Goal: Transaction & Acquisition: Purchase product/service

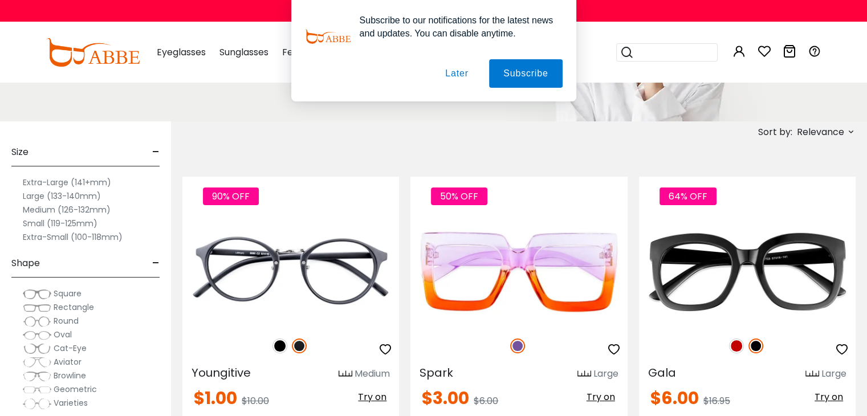
scroll to position [205, 0]
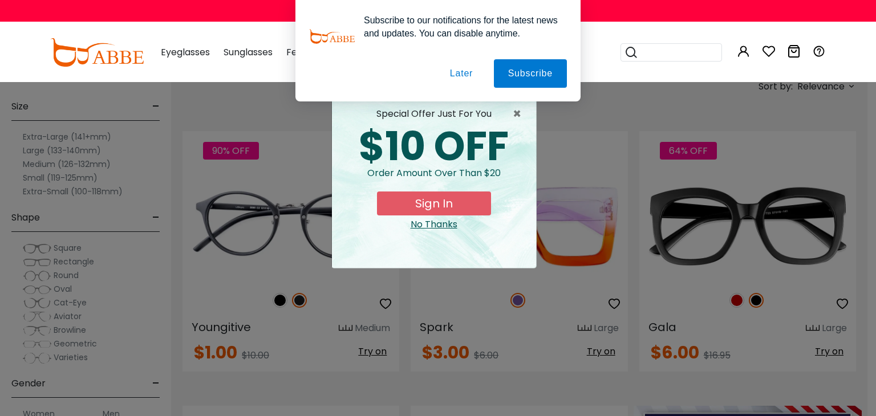
drag, startPoint x: 872, startPoint y: 21, endPoint x: 790, endPoint y: 255, distance: 249.0
drag, startPoint x: 469, startPoint y: 75, endPoint x: 661, endPoint y: 62, distance: 192.0
click at [661, 62] on div "Subscribe to our notifications for the latest news and updates. You can disable…" at bounding box center [438, 50] width 876 height 101
click at [0, 0] on button "Later" at bounding box center [0, 0] width 0 height 0
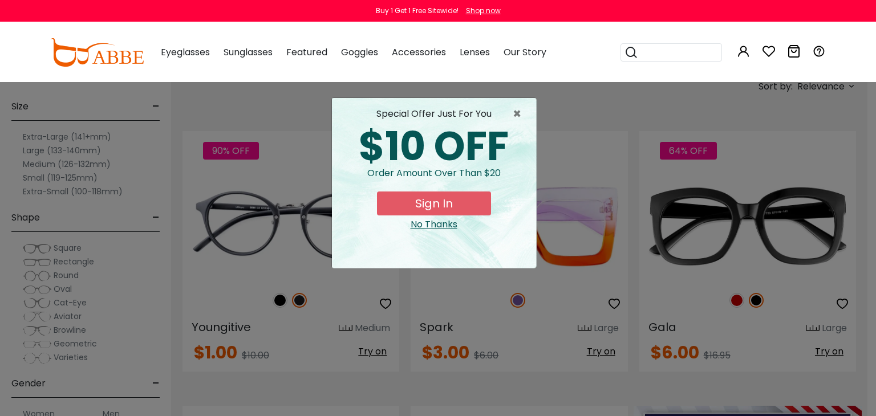
drag, startPoint x: 468, startPoint y: 104, endPoint x: 656, endPoint y: 99, distance: 188.8
click at [656, 99] on div "× special offer just for you $10 OFF Order amount over than $20 Sign In No Than…" at bounding box center [438, 208] width 876 height 416
click at [513, 111] on span "×" at bounding box center [520, 114] width 14 height 14
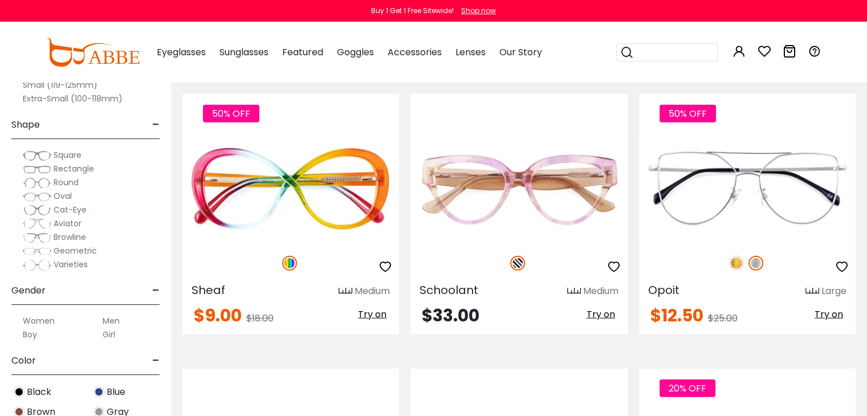
scroll to position [2774, 0]
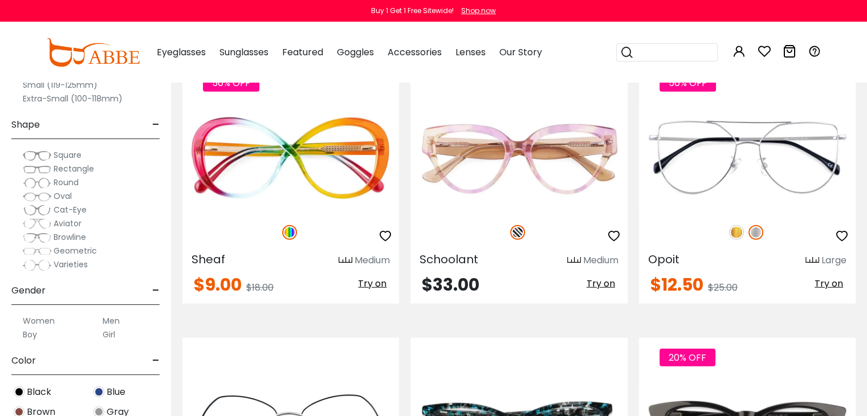
click at [42, 210] on img at bounding box center [37, 210] width 29 height 11
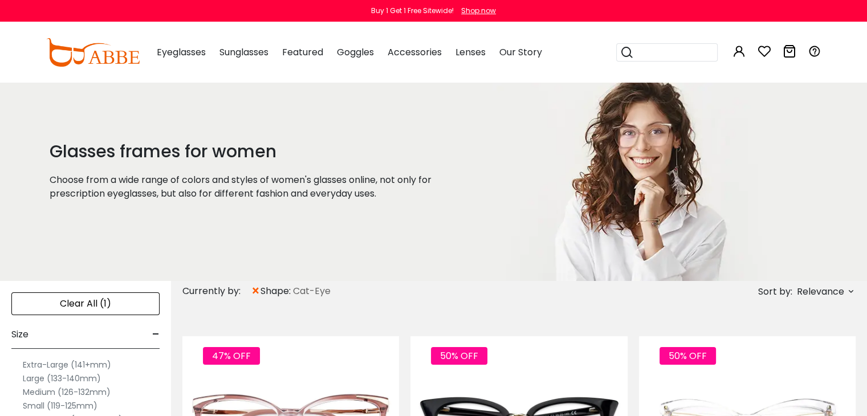
drag, startPoint x: 0, startPoint y: 0, endPoint x: 851, endPoint y: 131, distance: 860.7
click at [851, 131] on div "Glasses frames for women Choose from a wide range of colors and styles of women…" at bounding box center [433, 182] width 867 height 200
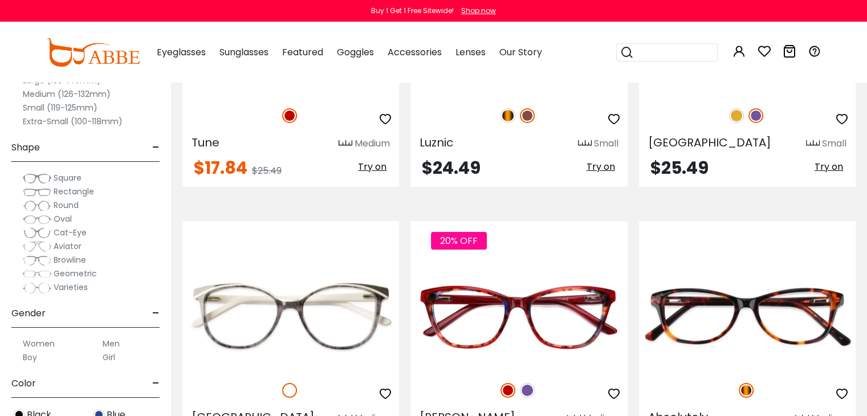
scroll to position [3770, 0]
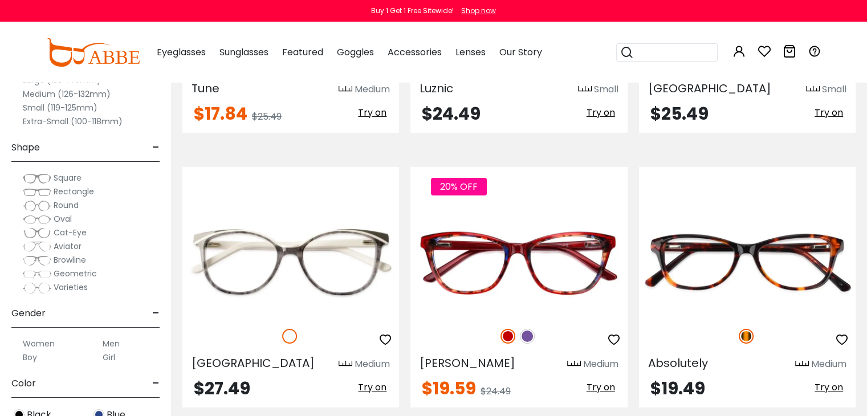
drag, startPoint x: 875, startPoint y: 242, endPoint x: 859, endPoint y: 396, distance: 155.4
click at [856, 393] on div "Absolutely Medium $19.49 Try on" at bounding box center [747, 287] width 228 height 241
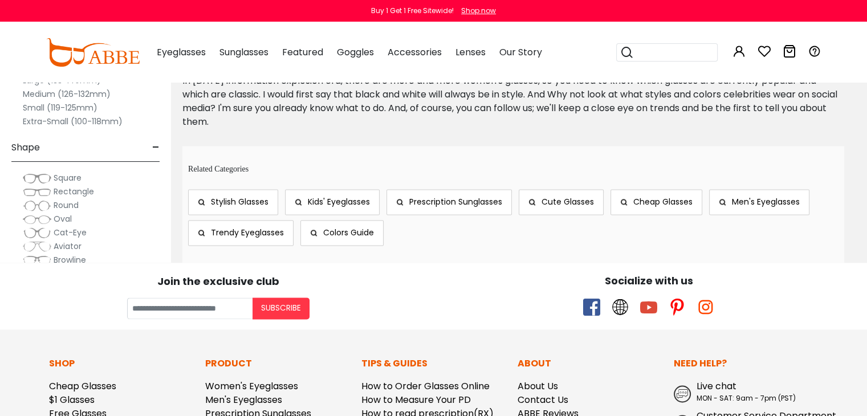
scroll to position [6003, 0]
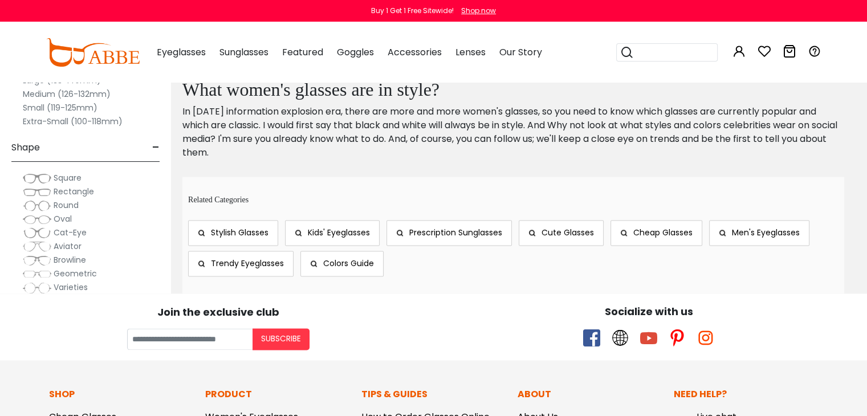
click at [676, 227] on span "Cheap Glasses" at bounding box center [662, 232] width 59 height 11
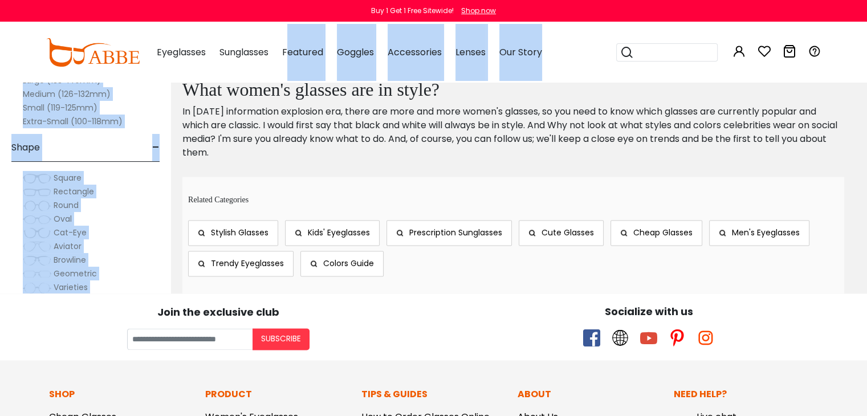
drag, startPoint x: 340, startPoint y: 179, endPoint x: 208, endPoint y: -50, distance: 264.4
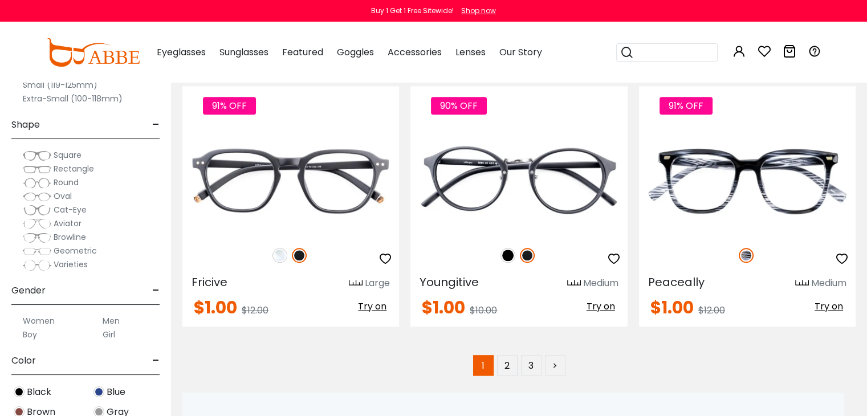
scroll to position [5710, 0]
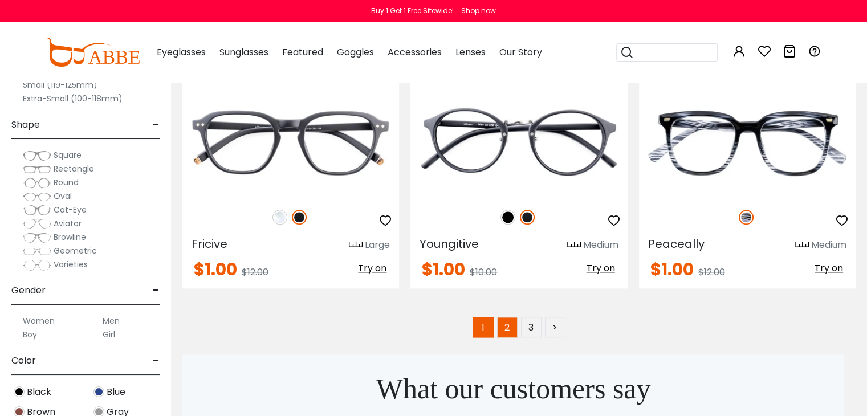
click at [507, 317] on link "2" at bounding box center [507, 327] width 21 height 21
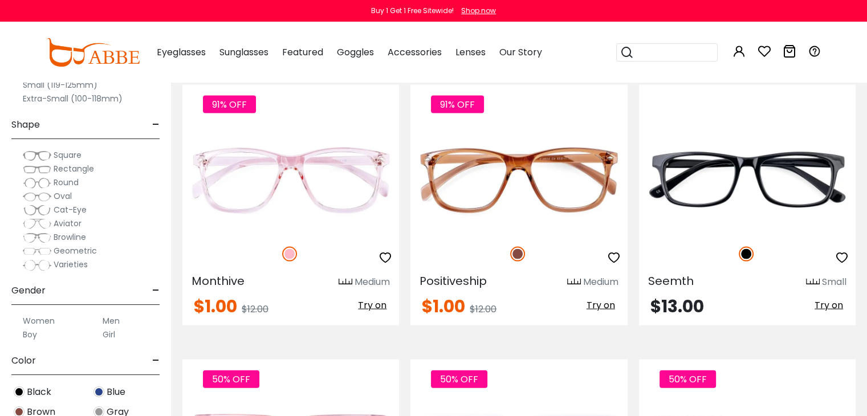
scroll to position [2356, 0]
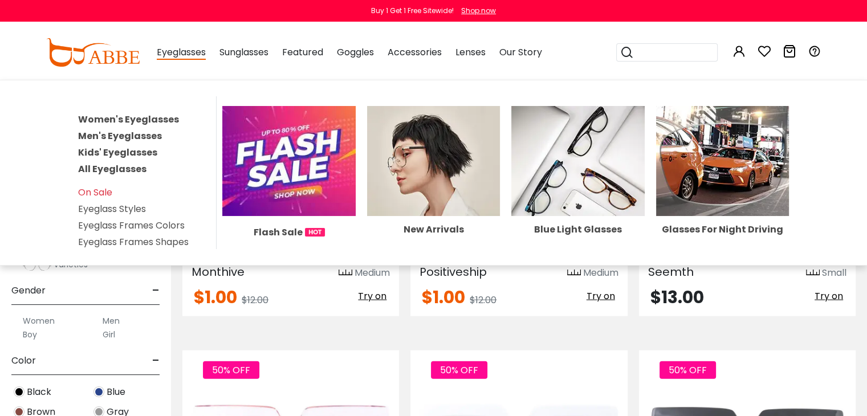
click at [178, 58] on span "Eyeglasses" at bounding box center [181, 53] width 49 height 14
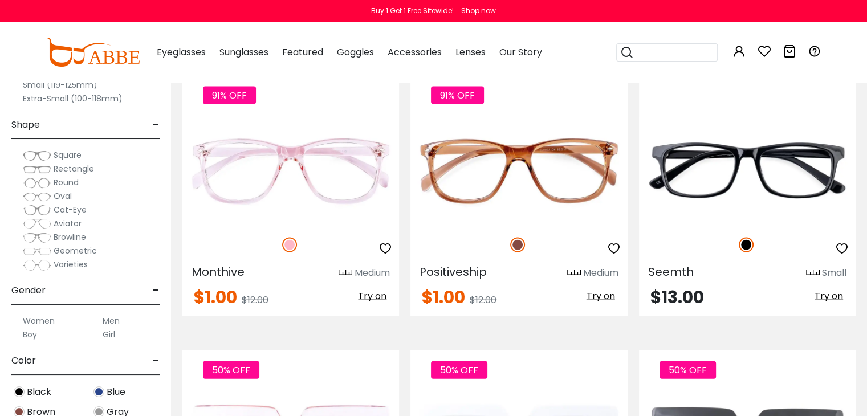
drag, startPoint x: 334, startPoint y: 3, endPoint x: 378, endPoint y: 18, distance: 46.3
click at [342, 9] on div "Buy 1 Get 1 Free Sitewide! Shop now" at bounding box center [433, 11] width 867 height 22
